Goal: Task Accomplishment & Management: Use online tool/utility

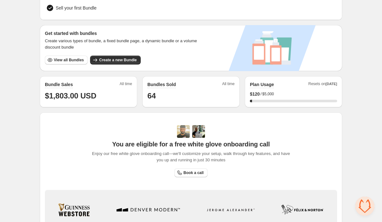
scroll to position [81, 0]
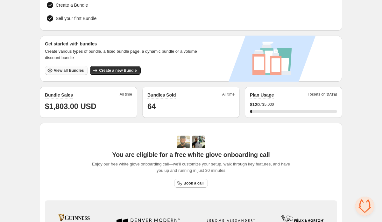
click at [66, 72] on button "View all Bundles" at bounding box center [66, 70] width 43 height 9
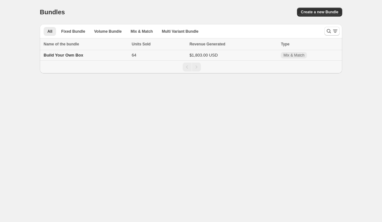
click at [70, 56] on span "Build Your Own Box" at bounding box center [63, 55] width 39 height 5
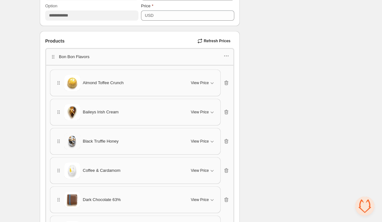
scroll to position [420, 0]
click at [204, 83] on span "View Price" at bounding box center [200, 83] width 18 height 5
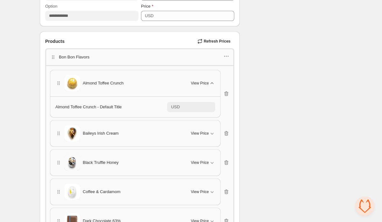
click at [204, 83] on span "View Price" at bounding box center [200, 83] width 18 height 5
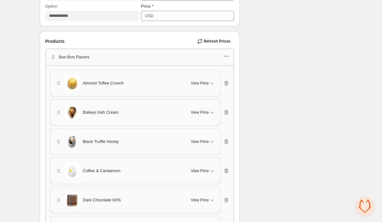
click at [225, 56] on icon "button" at bounding box center [226, 56] width 6 height 6
click at [221, 77] on span "Edit products" at bounding box center [229, 79] width 34 height 6
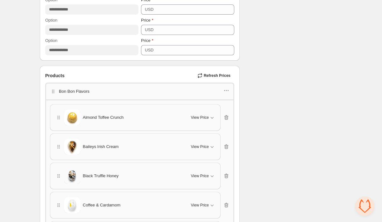
scroll to position [381, 0]
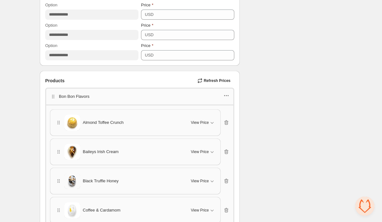
click at [227, 95] on icon "button" at bounding box center [226, 96] width 6 height 6
click at [223, 118] on span "Edit products" at bounding box center [229, 119] width 34 height 6
